Goal: Transaction & Acquisition: Purchase product/service

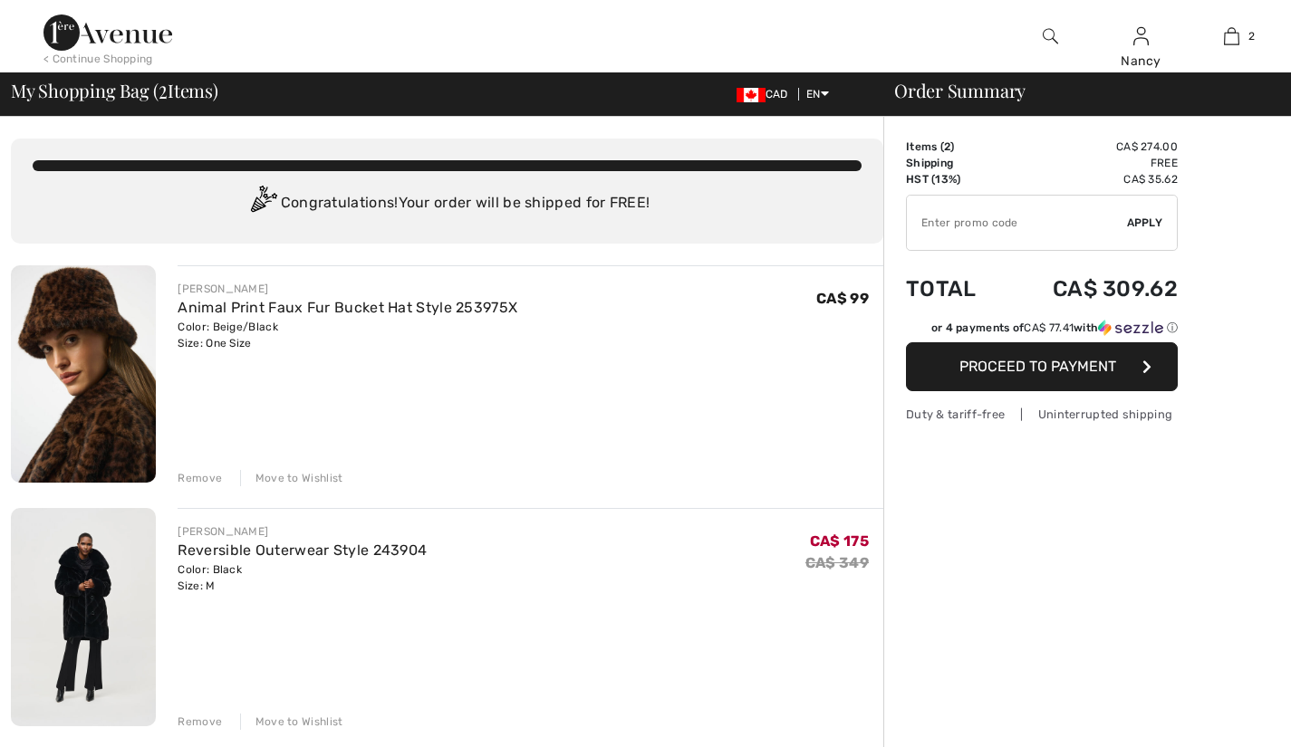
checkbox input "true"
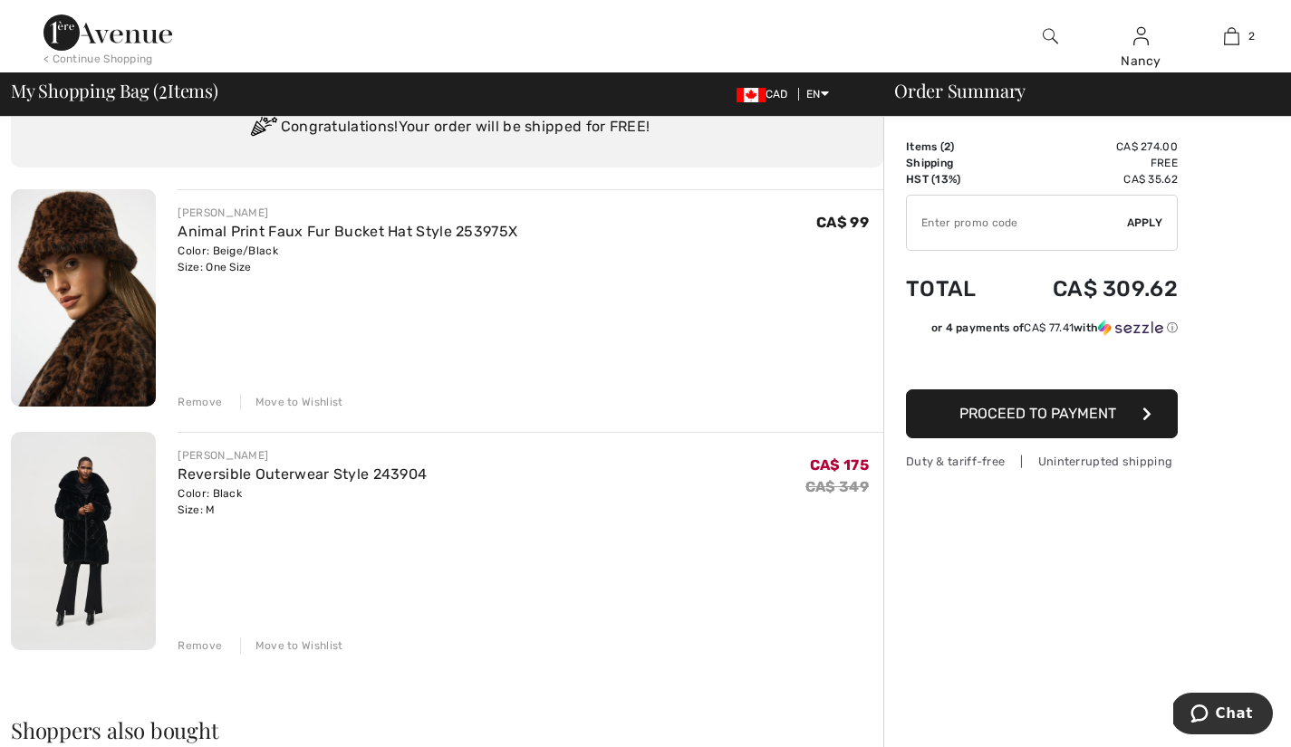
scroll to position [76, 0]
click at [193, 644] on div "Remove" at bounding box center [200, 646] width 44 height 16
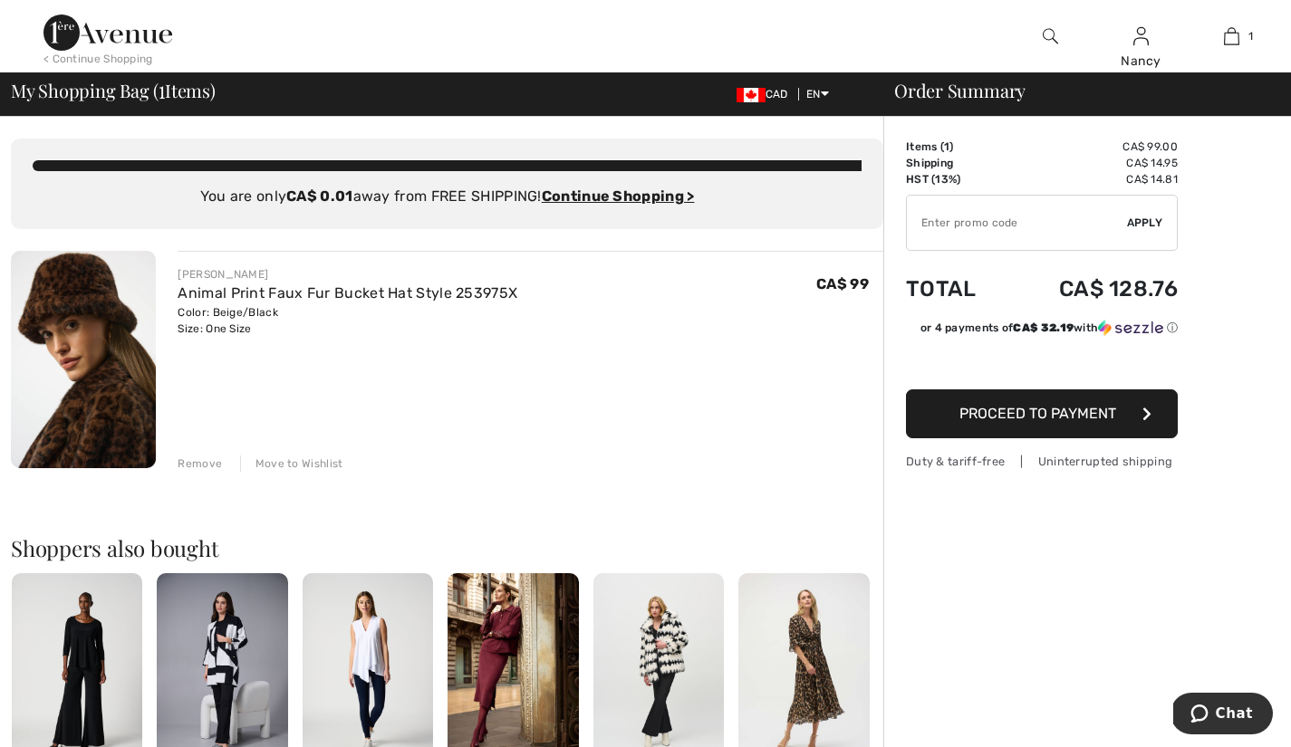
scroll to position [0, 0]
click at [1157, 257] on td "✔ Apply Remove" at bounding box center [1042, 223] width 272 height 71
click at [1024, 408] on span "Proceed to Payment" at bounding box center [1037, 413] width 157 height 17
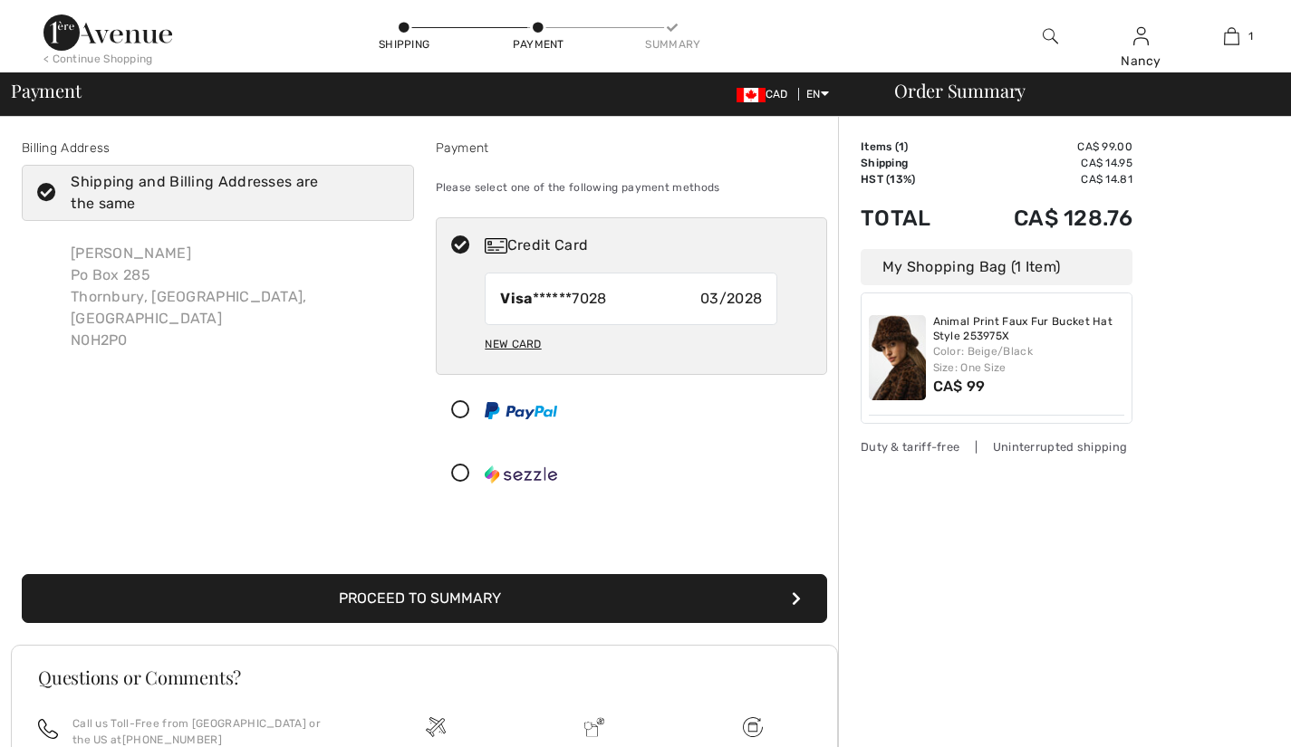
checkbox input "true"
click at [460, 596] on button "Proceed to Summary" at bounding box center [424, 598] width 805 height 49
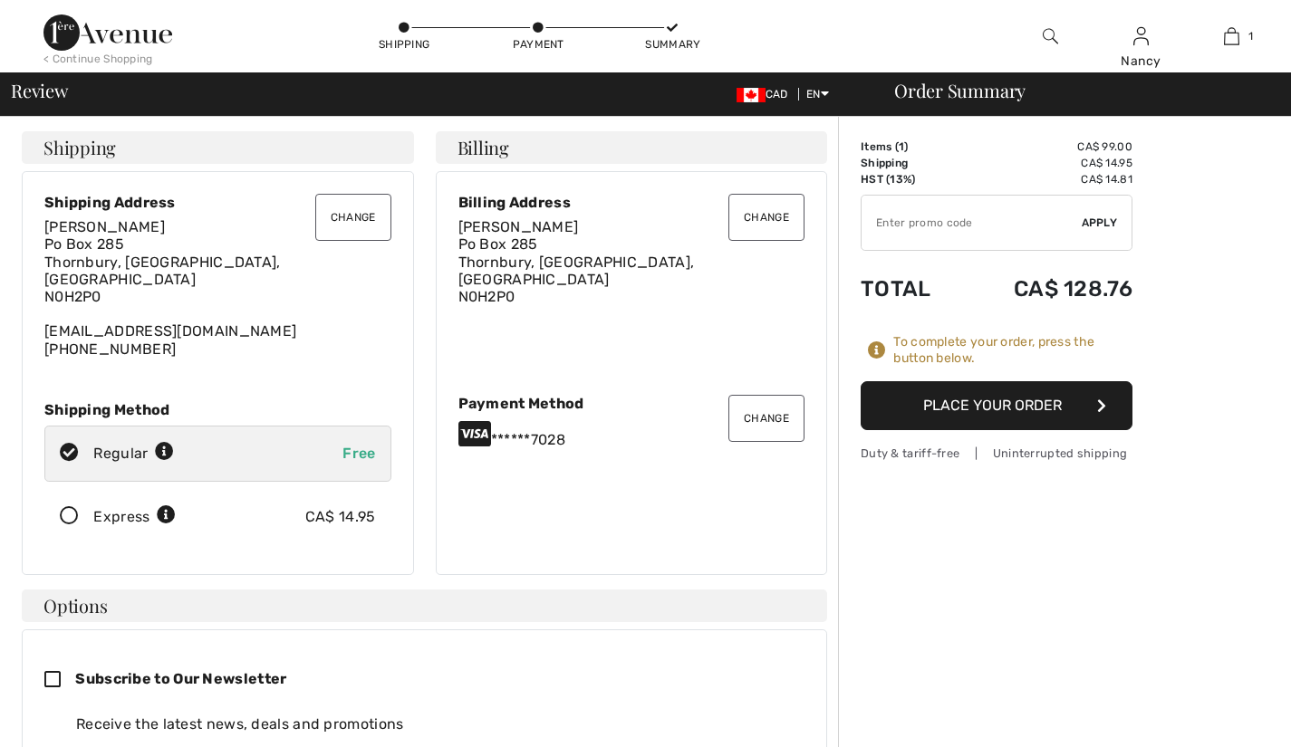
checkbox input "true"
click at [68, 444] on icon at bounding box center [69, 453] width 48 height 19
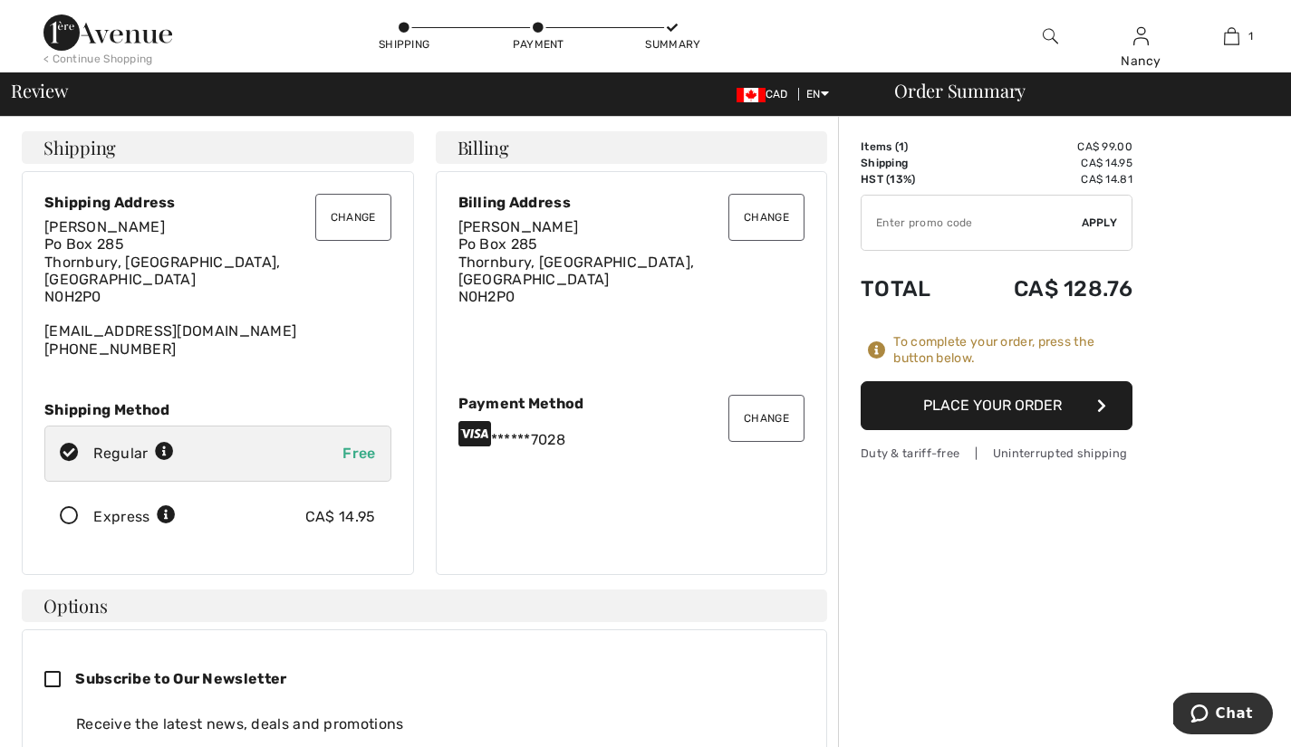
radio input "true"
click at [904, 164] on td "Shipping" at bounding box center [911, 163] width 101 height 16
click at [1242, 707] on span "Chat" at bounding box center [1234, 714] width 37 height 16
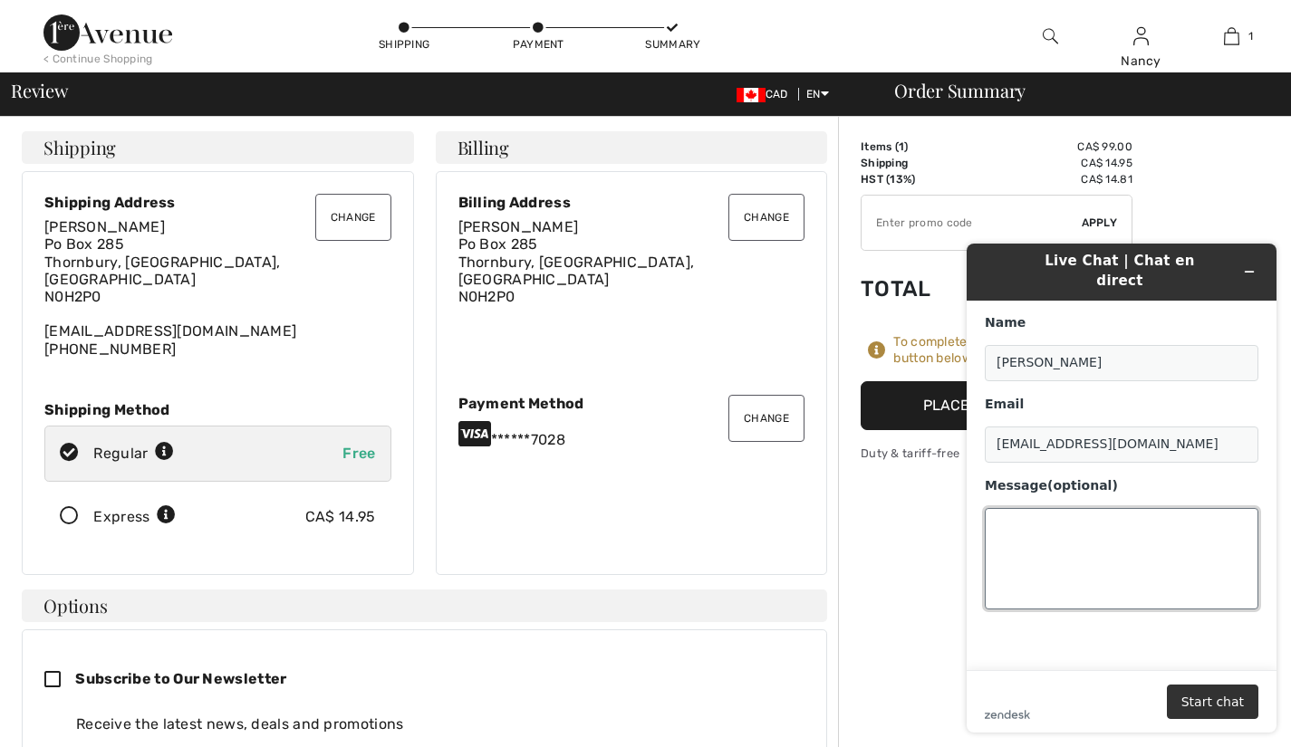
click at [1009, 509] on textarea "Message (optional)" at bounding box center [1122, 558] width 274 height 101
type textarea "I asked for regular shipping on the item to be applied\\\\\\\\ I see thT REGULA…"
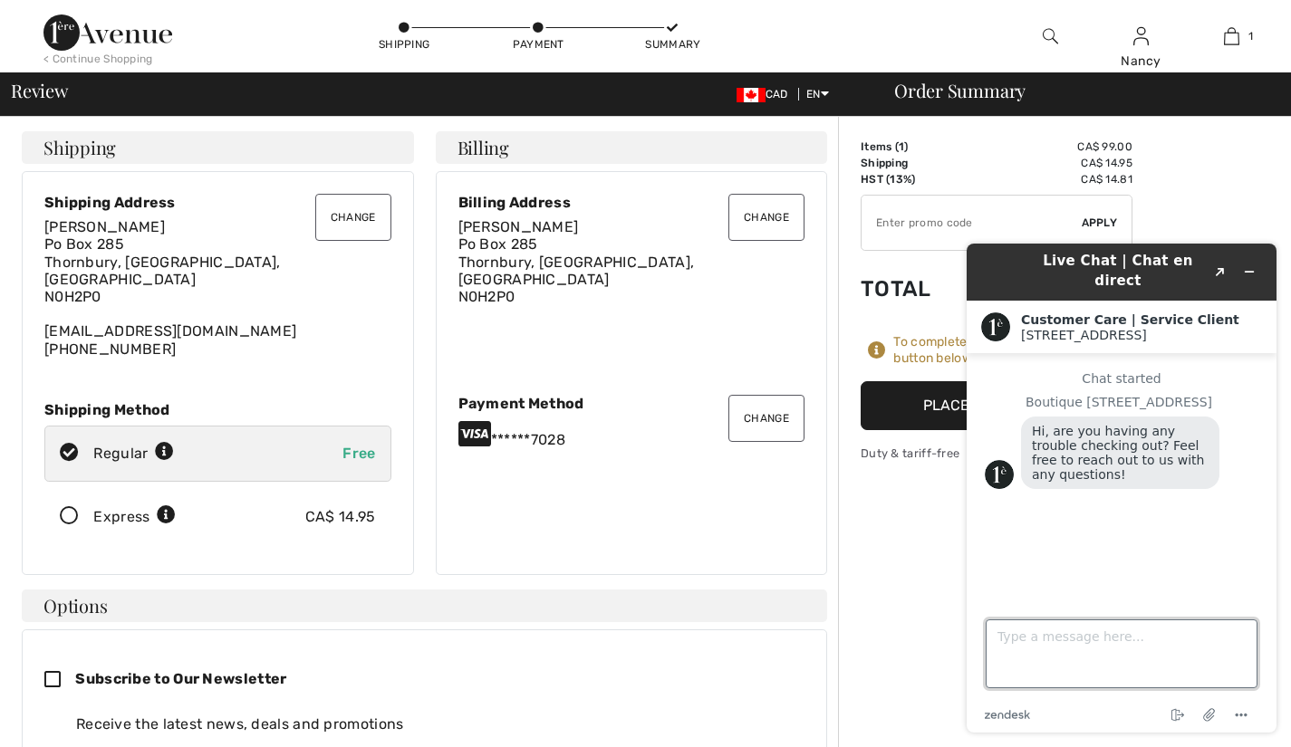
click at [1006, 655] on textarea "Type a message here..." at bounding box center [1122, 654] width 272 height 69
type textarea "YES I AM ASKING RE THE FREE REGULAR SHIPPING CHARGE..BUT I HAVE BEEN CHARGED TH…"
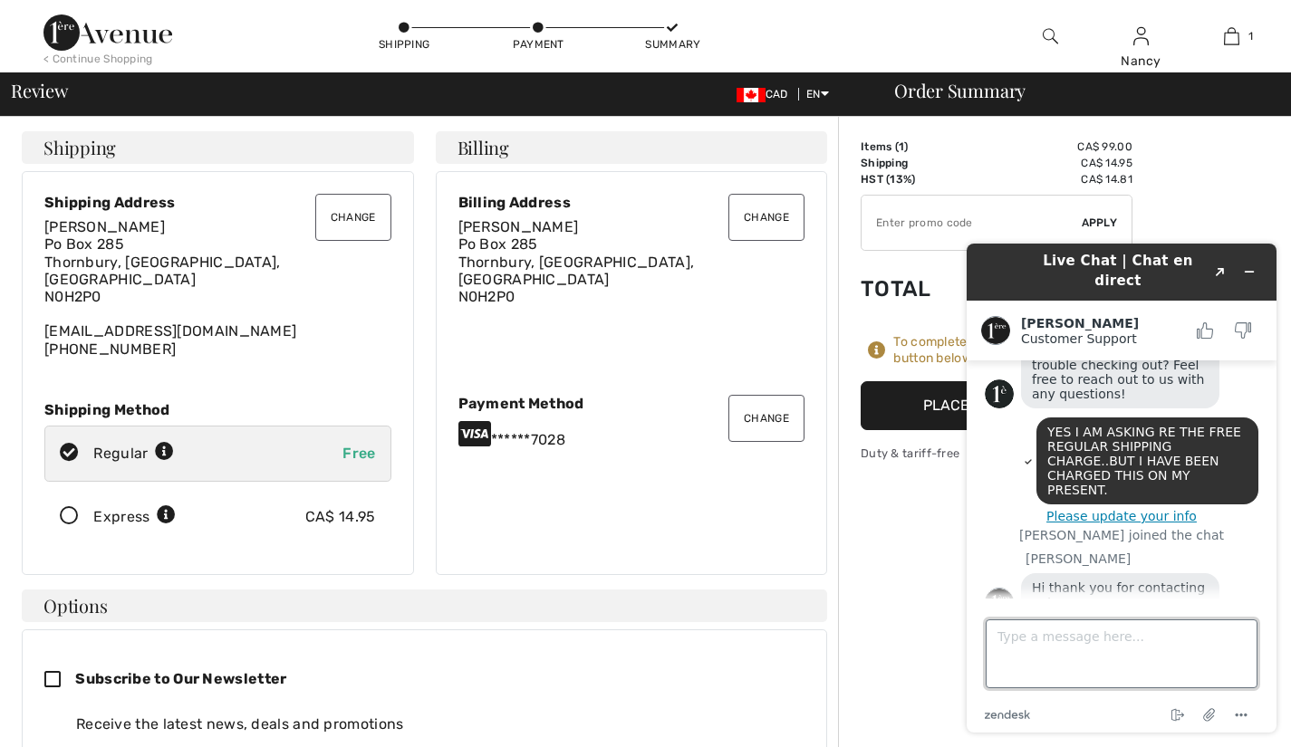
click at [1021, 649] on textarea "Type a message here..." at bounding box center [1122, 654] width 272 height 69
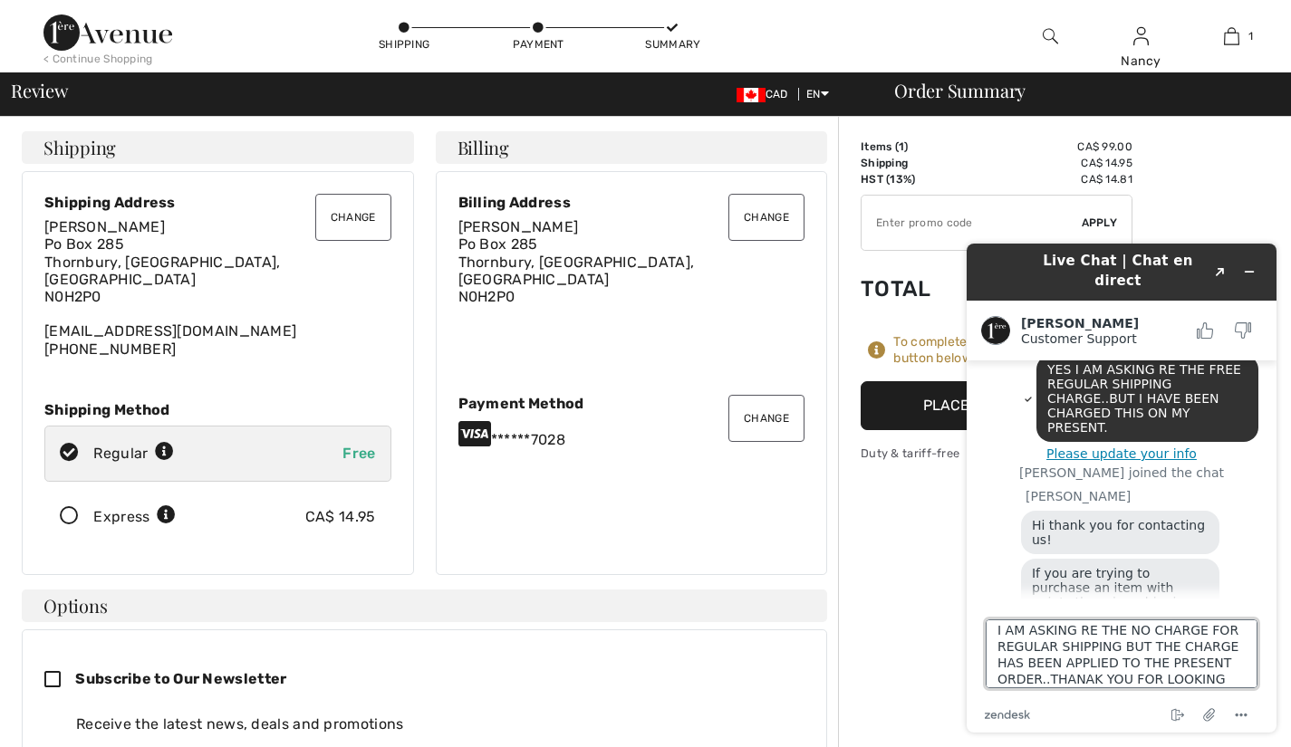
scroll to position [33, 0]
type textarea "I AM ASKING RE THE NO CHARGE FOR REGULAR SHIPPING BUT THE CHARGE HAS BEEN APPLI…"
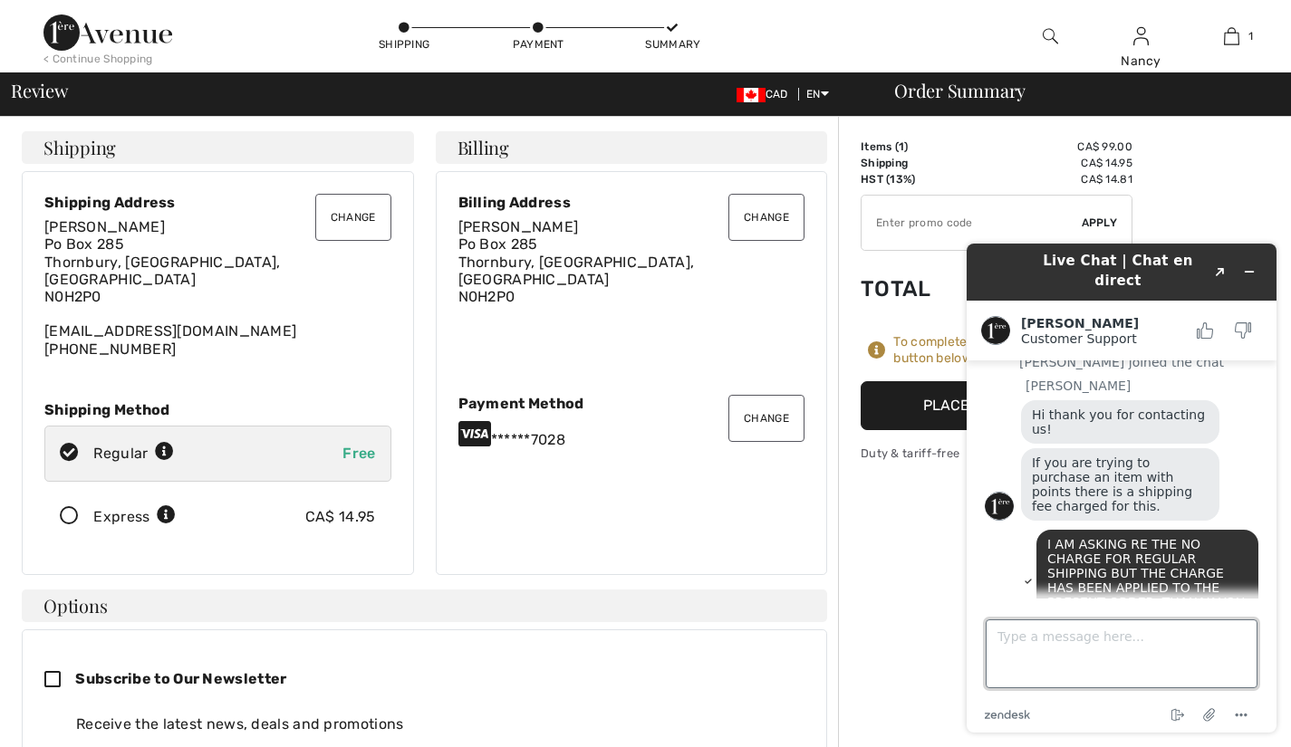
scroll to position [324, 0]
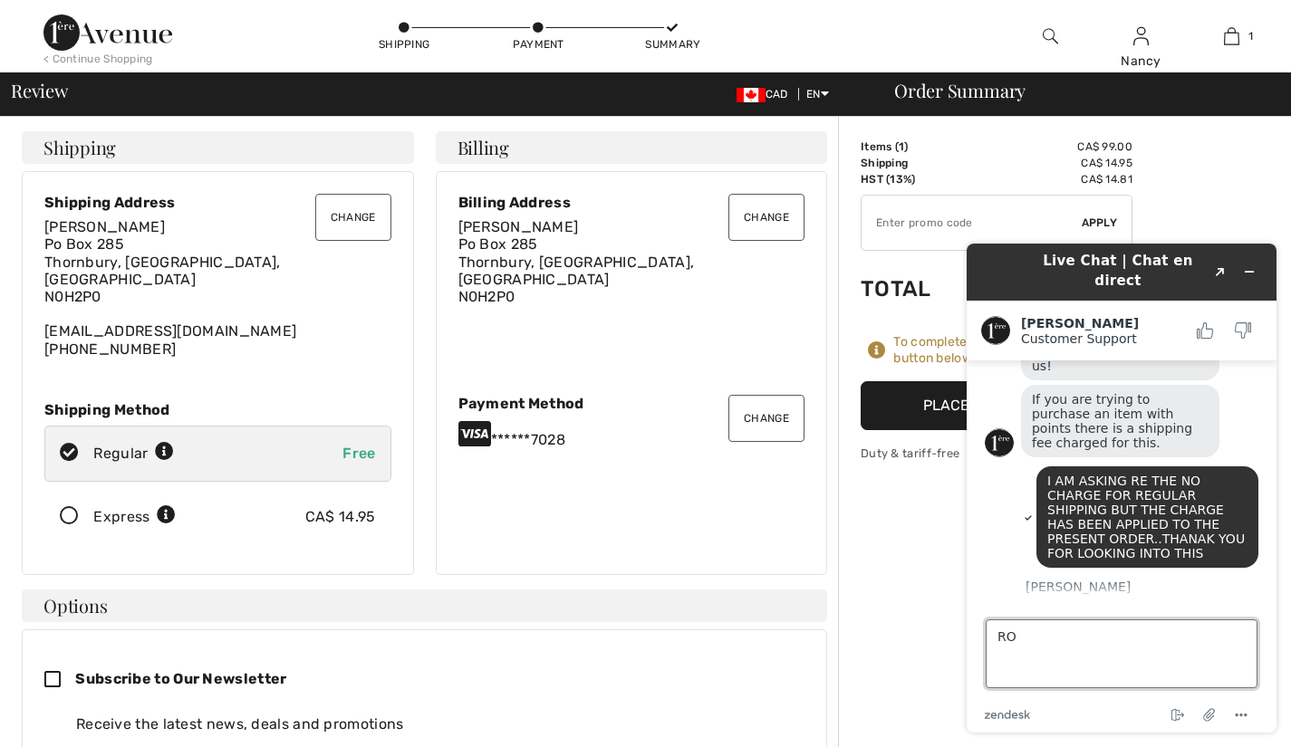
type textarea "R"
click at [1223, 668] on textarea "rossestate.windsor@sympatico.ca" at bounding box center [1122, 654] width 272 height 69
type textarea "rossestate.windsor@sympatico.ca"
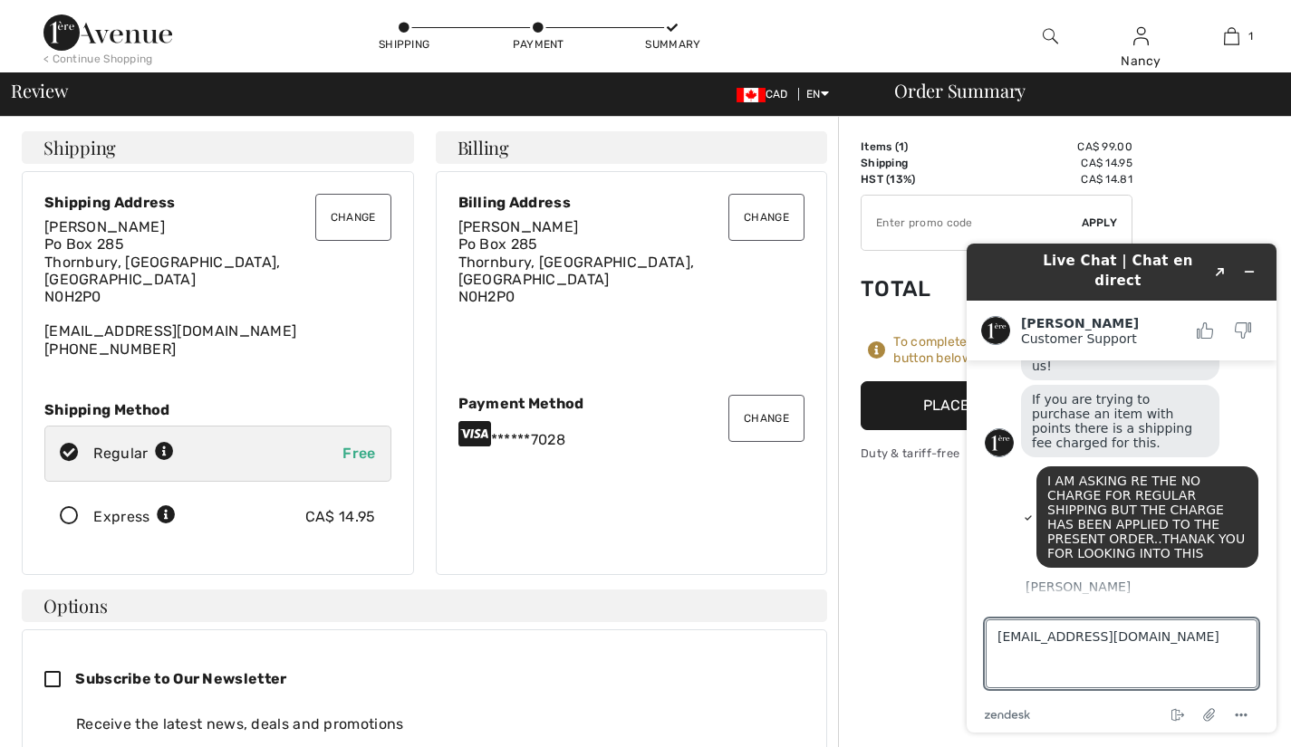
click at [1261, 669] on footer "Type a message here... rossestate.windsor@sympatico.ca zendesk .cls-1{fill:#033…" at bounding box center [1121, 666] width 310 height 134
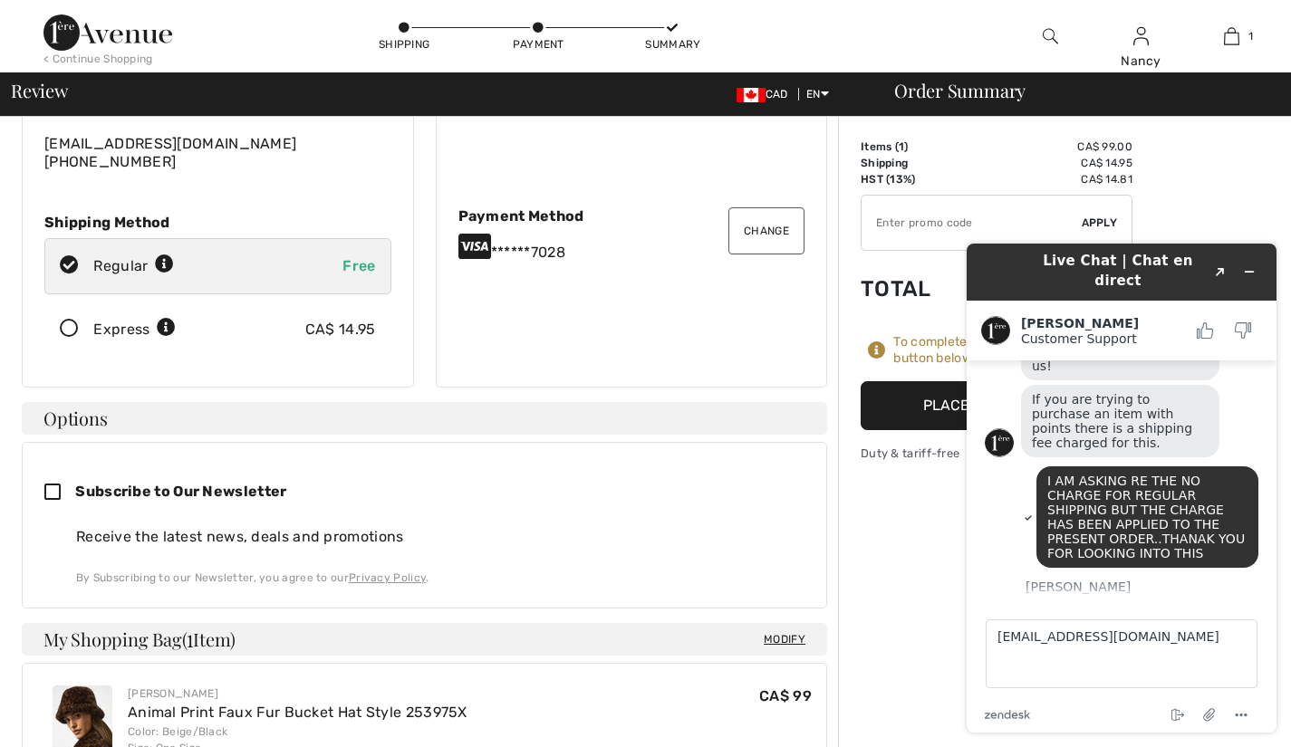
scroll to position [193, 0]
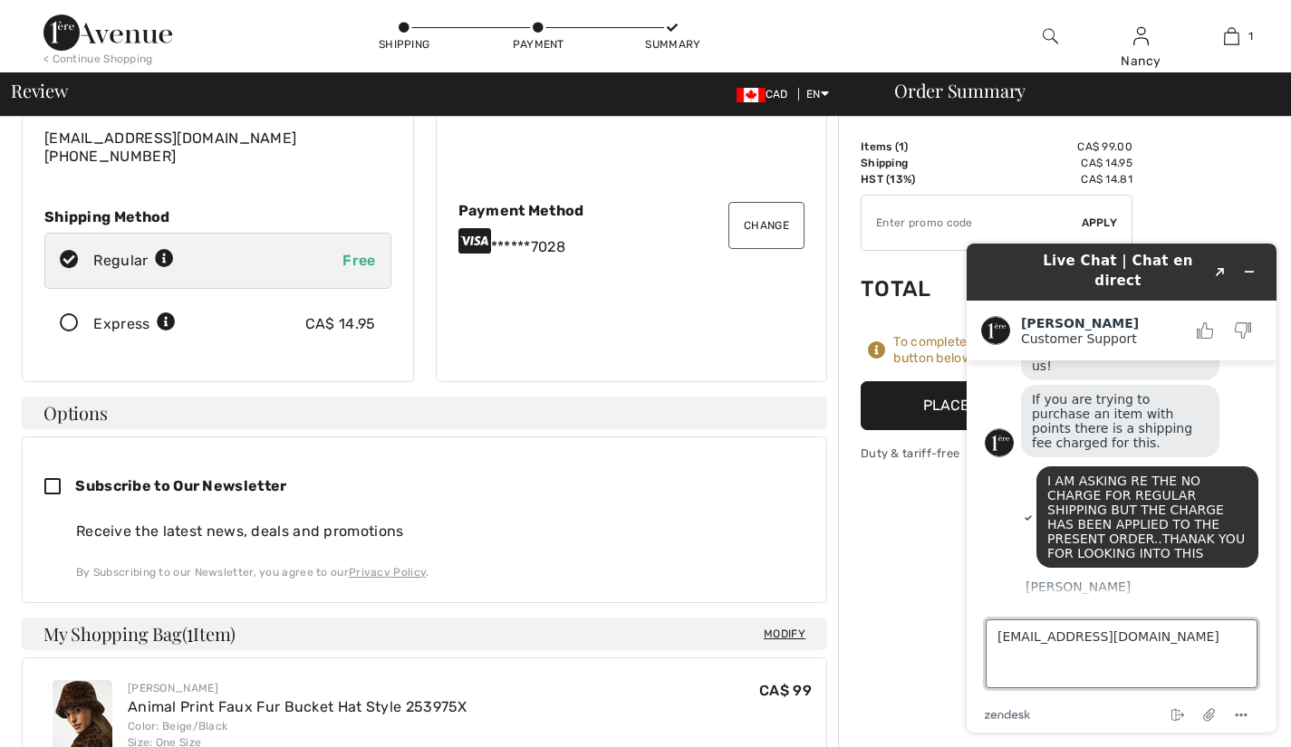
click at [1223, 658] on textarea "rossestate.windsor@sympatico.ca" at bounding box center [1122, 654] width 272 height 69
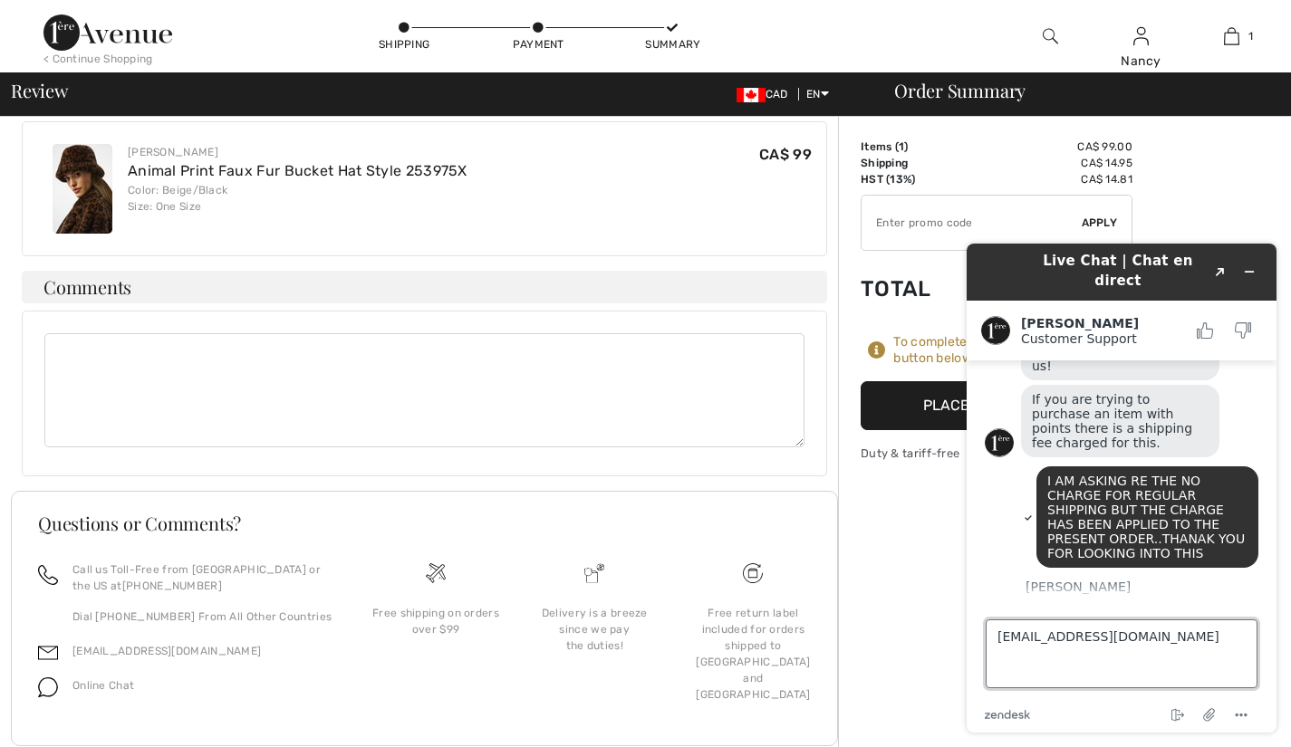
scroll to position [735, 0]
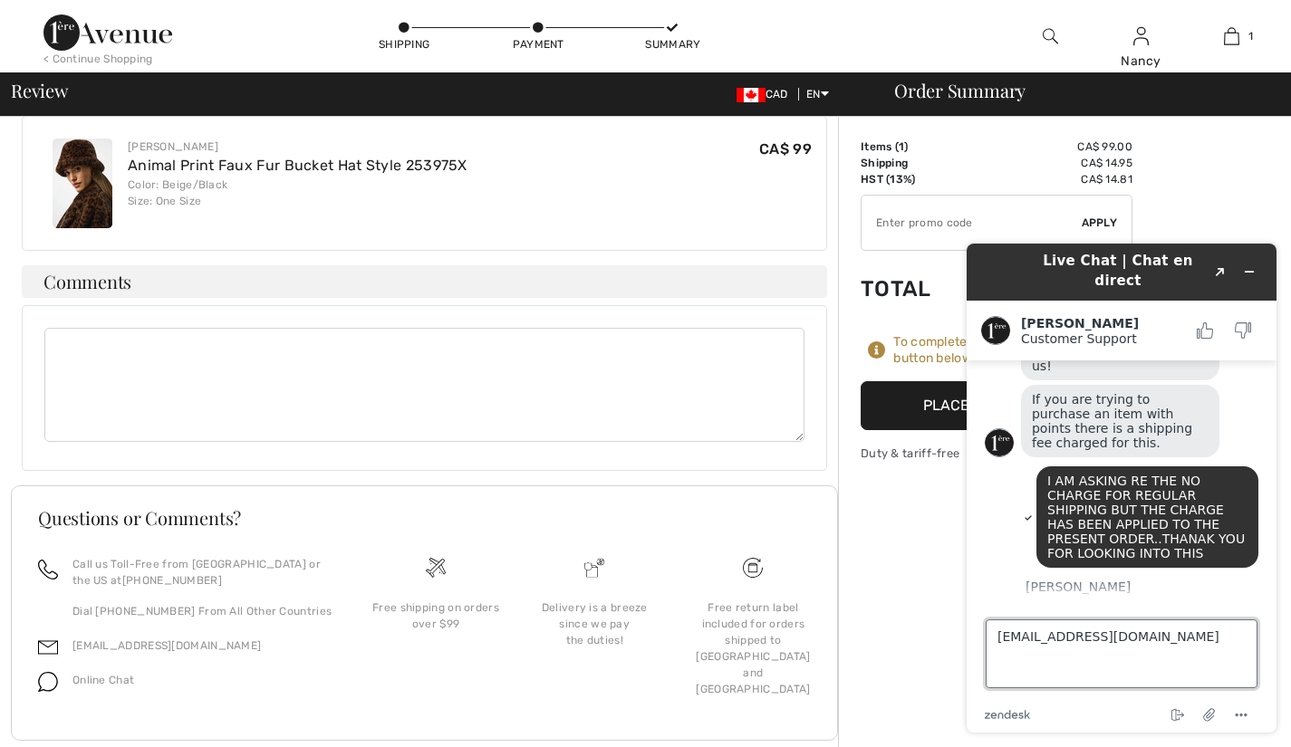
click at [1013, 668] on textarea "rossestate.windsor@sympatico.ca" at bounding box center [1122, 654] width 272 height 69
click at [1004, 717] on icon "zendesk .cls-1{fill:#03363d;}" at bounding box center [1007, 714] width 45 height 9
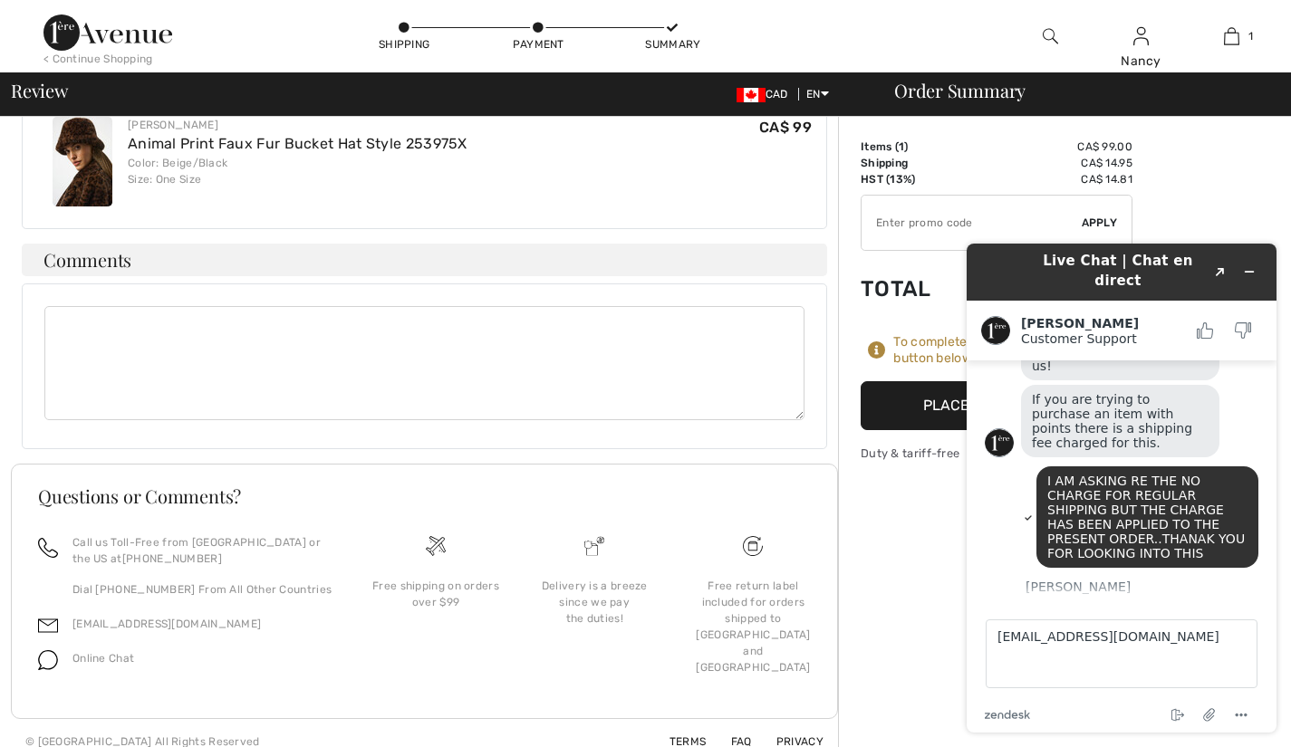
scroll to position [755, 0]
click at [1177, 714] on icon "End chat" at bounding box center [1178, 716] width 22 height 22
click at [1094, 710] on div "End chat Attach file Options" at bounding box center [1144, 716] width 228 height 24
click at [1289, 680] on div "Live Chat | Chat en direct Created with Sketch. Amanda Customer Support Custome…" at bounding box center [1121, 488] width 339 height 518
click at [1236, 679] on textarea "rossestate.windsor@sympatico.ca" at bounding box center [1122, 654] width 272 height 69
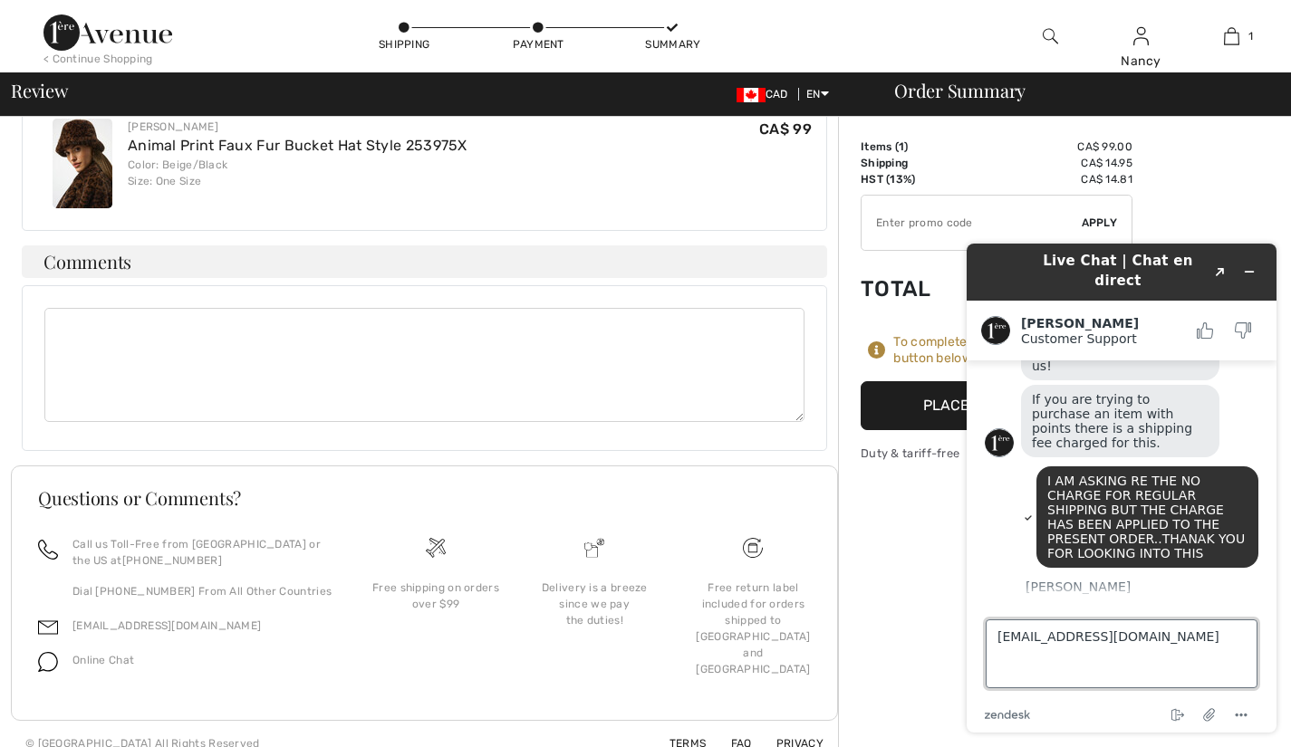
click at [1236, 679] on textarea "rossestate.windsor@sympatico.ca" at bounding box center [1122, 654] width 272 height 69
click at [1205, 322] on icon "Rate this chat as good" at bounding box center [1205, 330] width 16 height 16
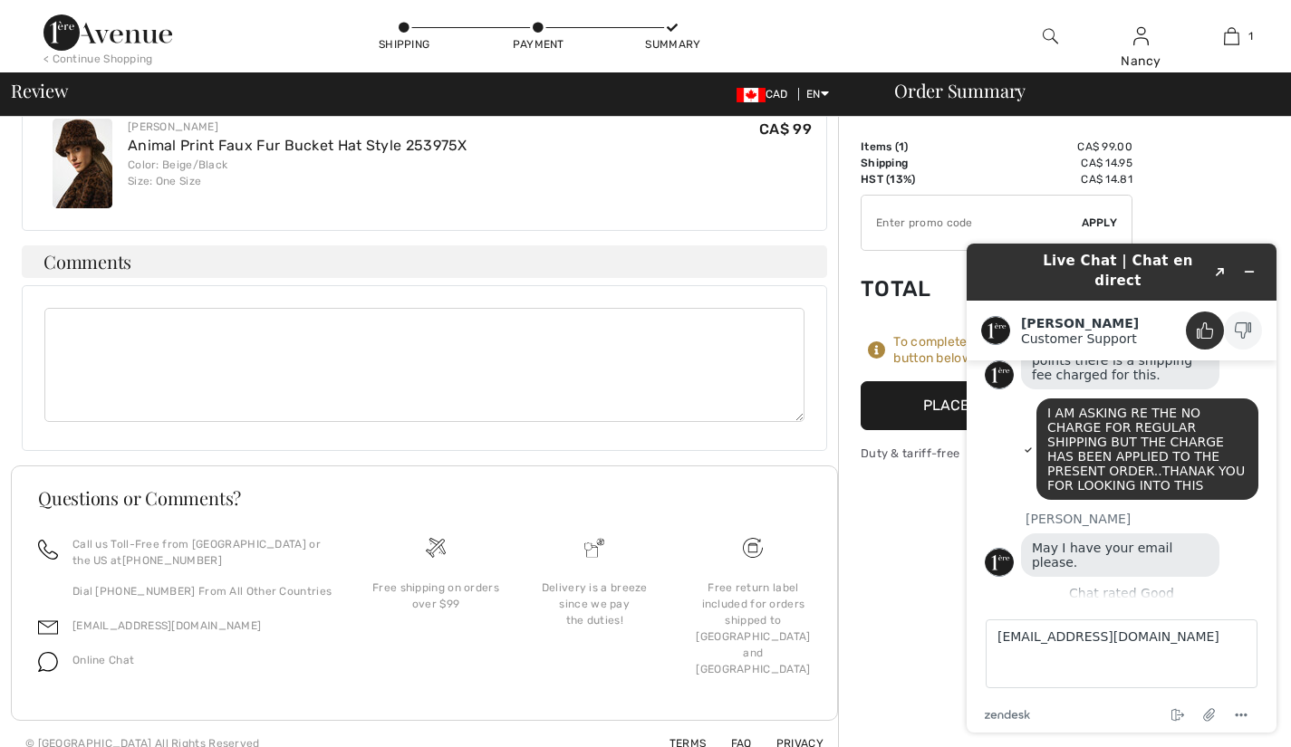
click at [1245, 322] on icon "Rate this chat as bad" at bounding box center [1243, 330] width 16 height 16
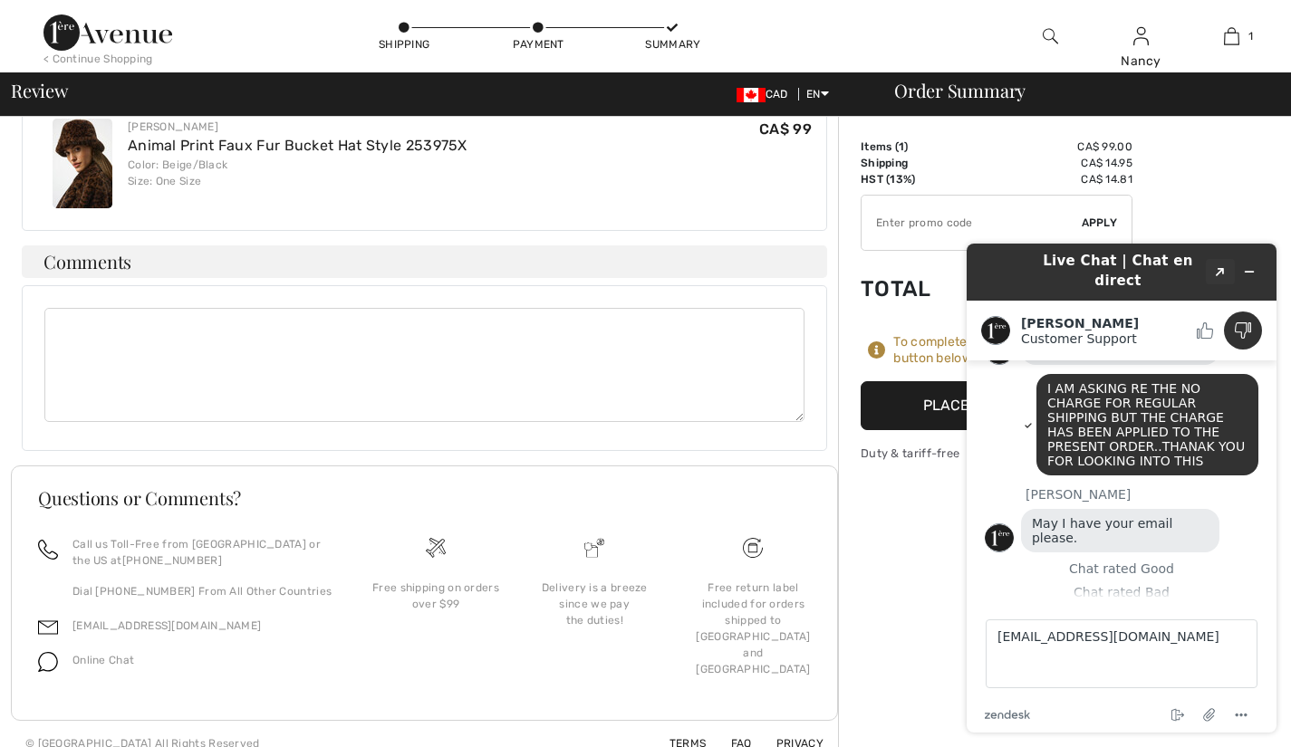
click at [1220, 259] on button "Created with Sketch." at bounding box center [1220, 271] width 29 height 25
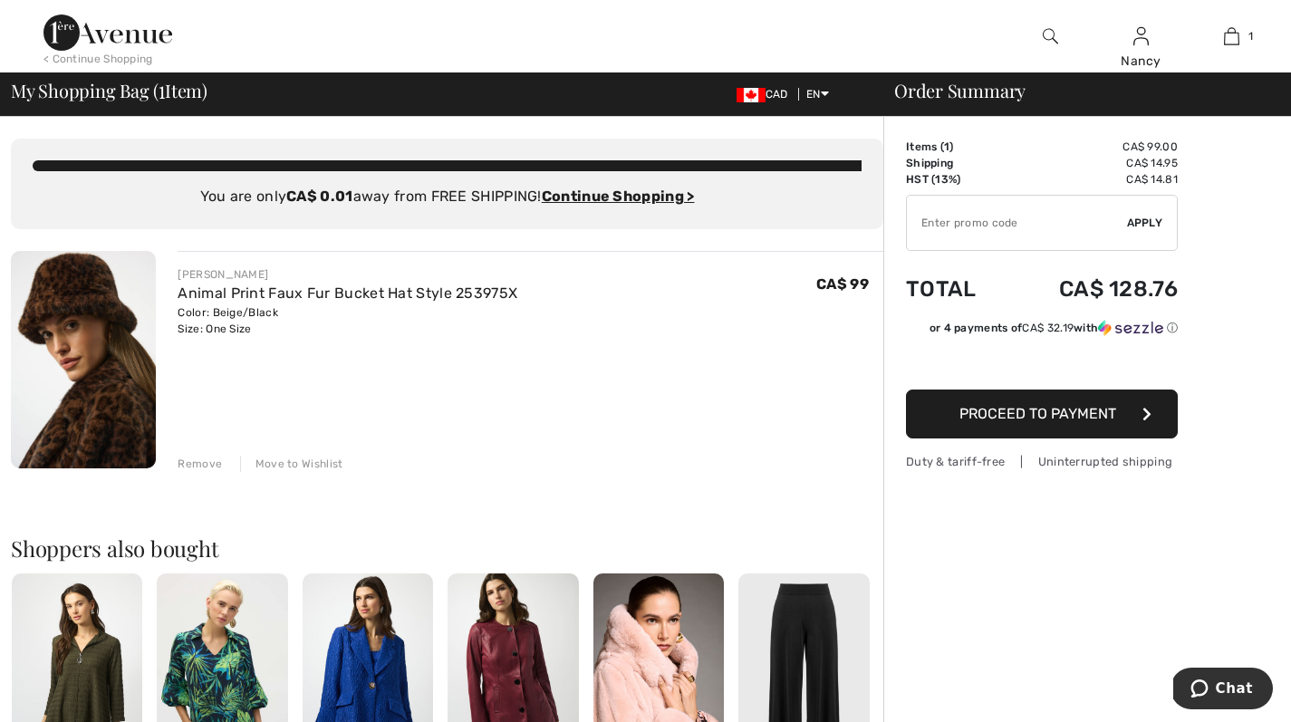
click at [1053, 416] on span "Proceed to Payment" at bounding box center [1037, 413] width 157 height 17
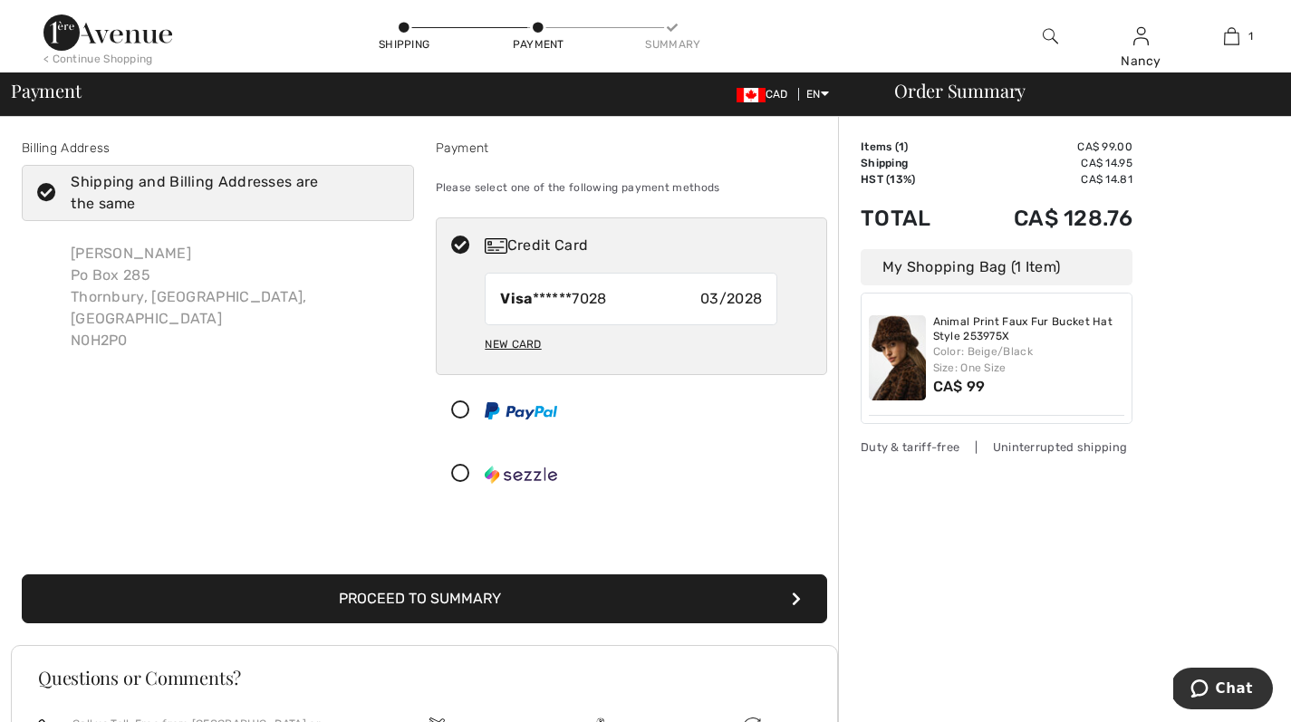
click at [468, 597] on button "Proceed to Summary" at bounding box center [424, 598] width 805 height 49
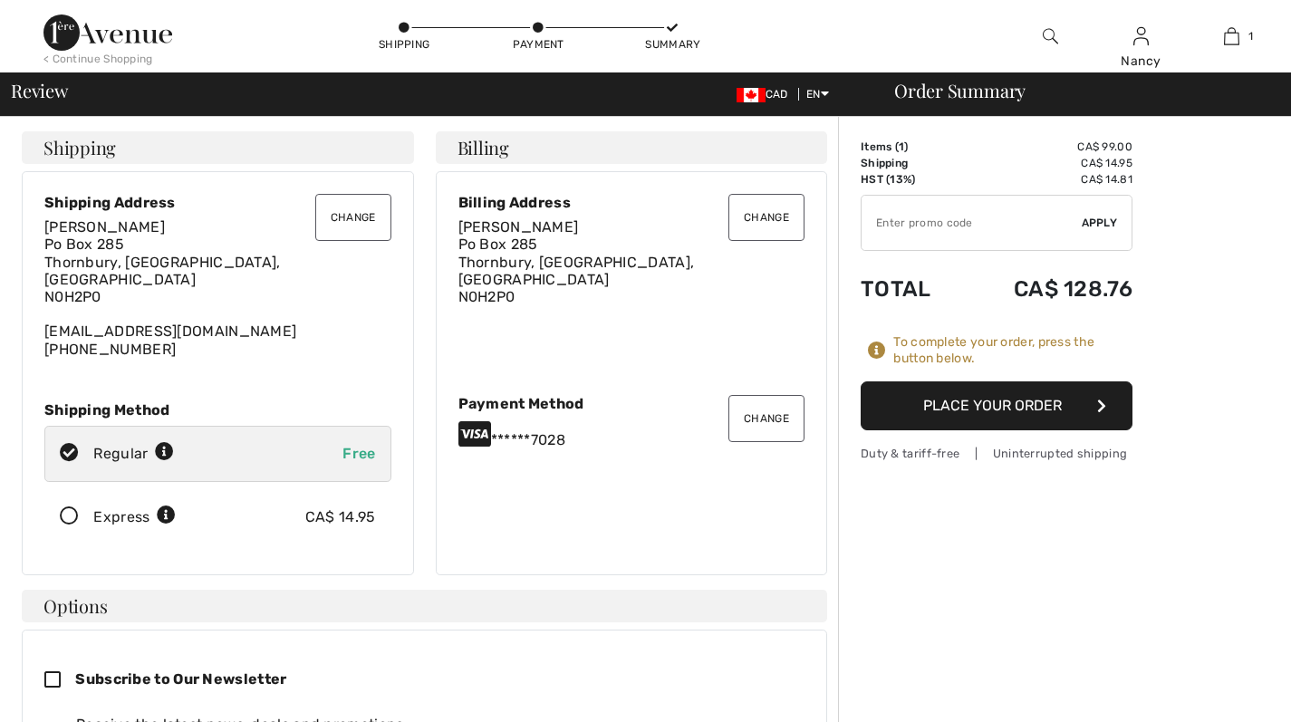
checkbox input "true"
click at [1021, 404] on button "Place Your Order" at bounding box center [997, 405] width 272 height 49
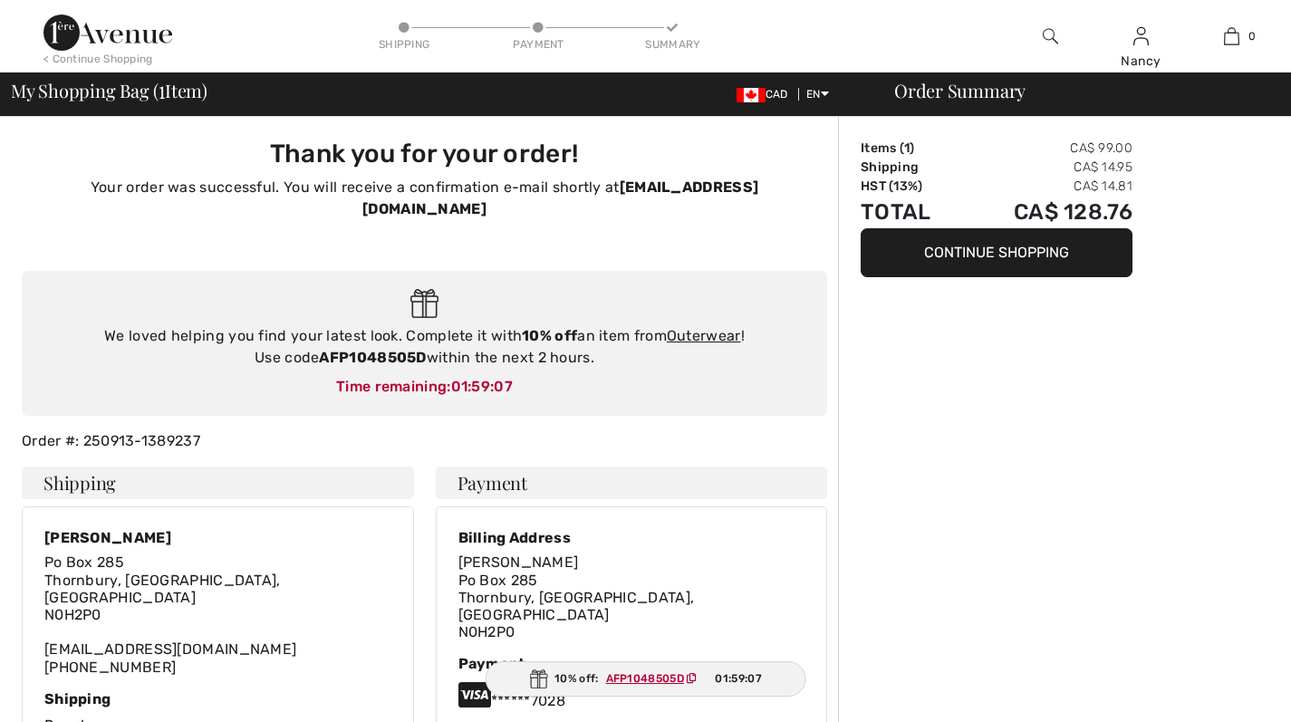
checkbox input "true"
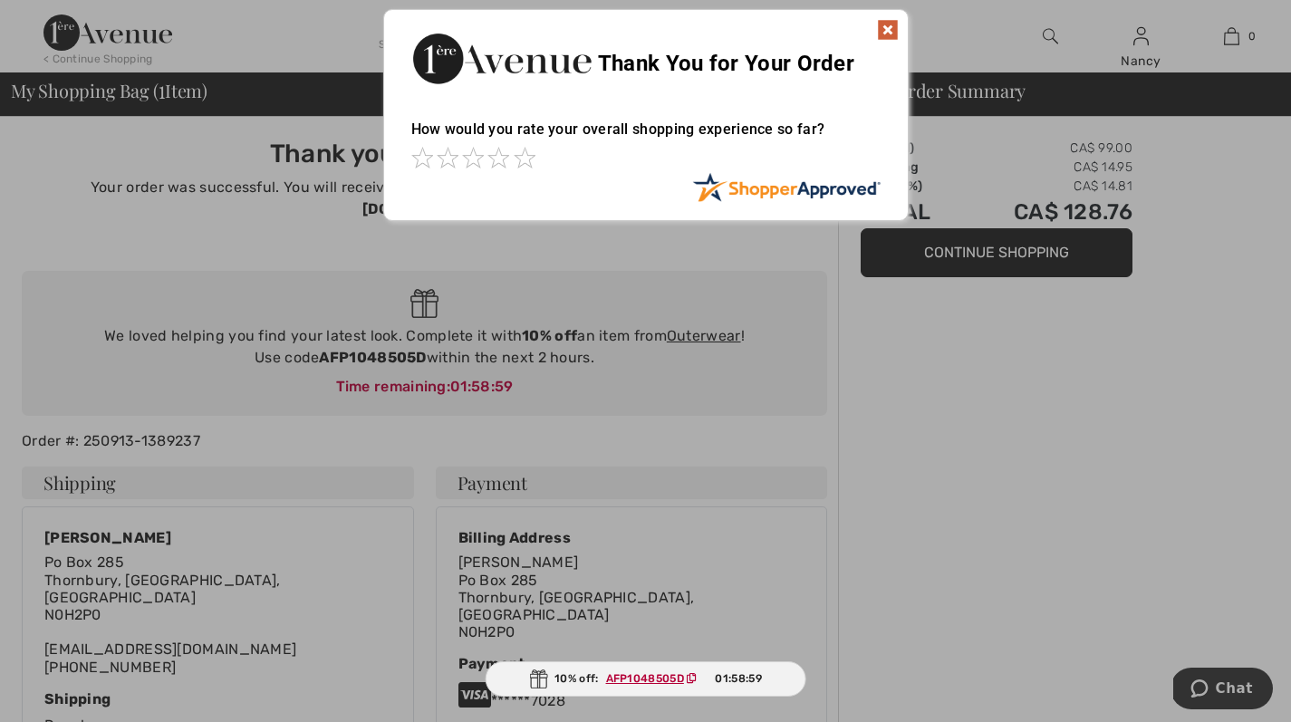
click at [886, 27] on img at bounding box center [888, 30] width 22 height 22
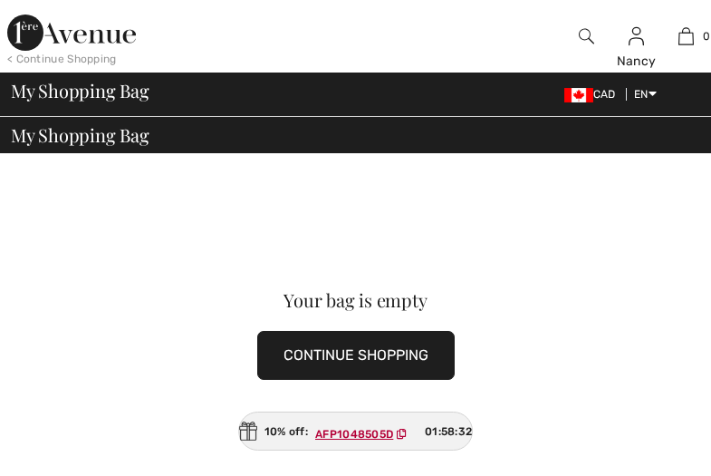
checkbox input "true"
